Goal: Entertainment & Leisure: Consume media (video, audio)

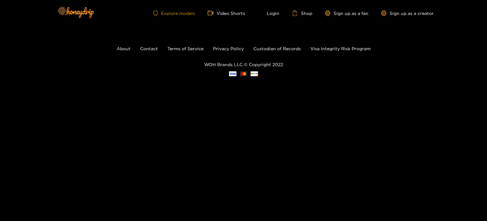
click at [188, 13] on link "Explore models" at bounding box center [174, 12] width 42 height 5
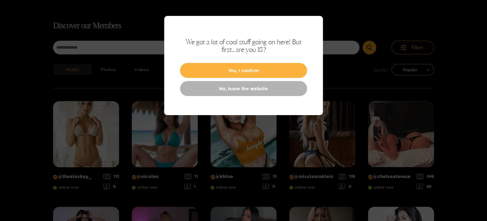
scroll to position [41, 0]
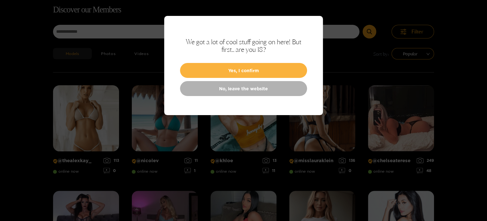
click at [357, 31] on div at bounding box center [243, 110] width 487 height 221
click at [384, 66] on div at bounding box center [243, 110] width 487 height 221
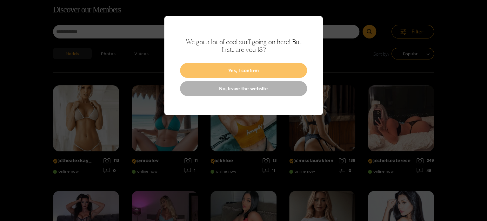
click at [262, 69] on button "Yes, I confirm" at bounding box center [243, 70] width 127 height 15
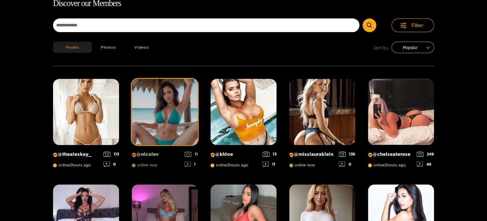
scroll to position [0, 0]
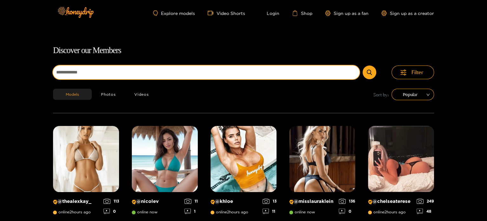
click at [129, 71] on input at bounding box center [206, 72] width 306 height 14
type input "****"
click at [362, 65] on button "submit" at bounding box center [369, 72] width 14 height 14
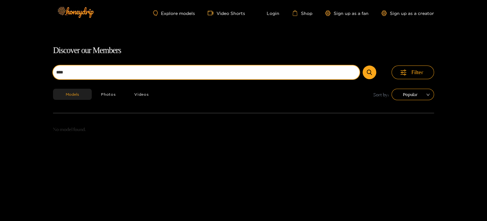
scroll to position [41, 0]
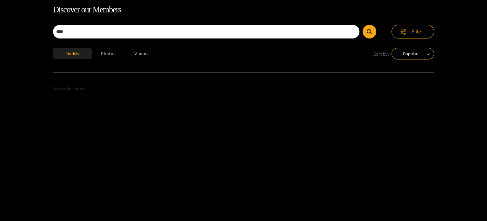
click at [116, 56] on button "Photos" at bounding box center [108, 53] width 33 height 11
click at [143, 53] on button "Videos" at bounding box center [141, 53] width 33 height 11
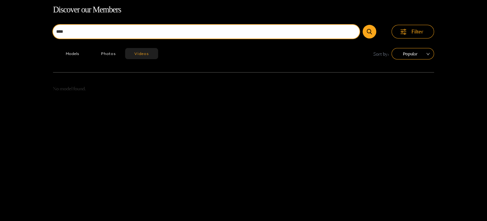
click at [61, 31] on input "****" at bounding box center [206, 32] width 306 height 14
click at [362, 25] on button "submit" at bounding box center [369, 32] width 14 height 14
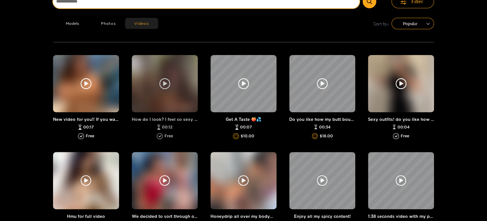
scroll to position [71, 0]
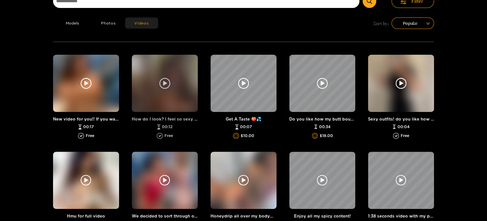
click at [165, 81] on icon at bounding box center [165, 83] width 4 height 5
